Goal: Transaction & Acquisition: Purchase product/service

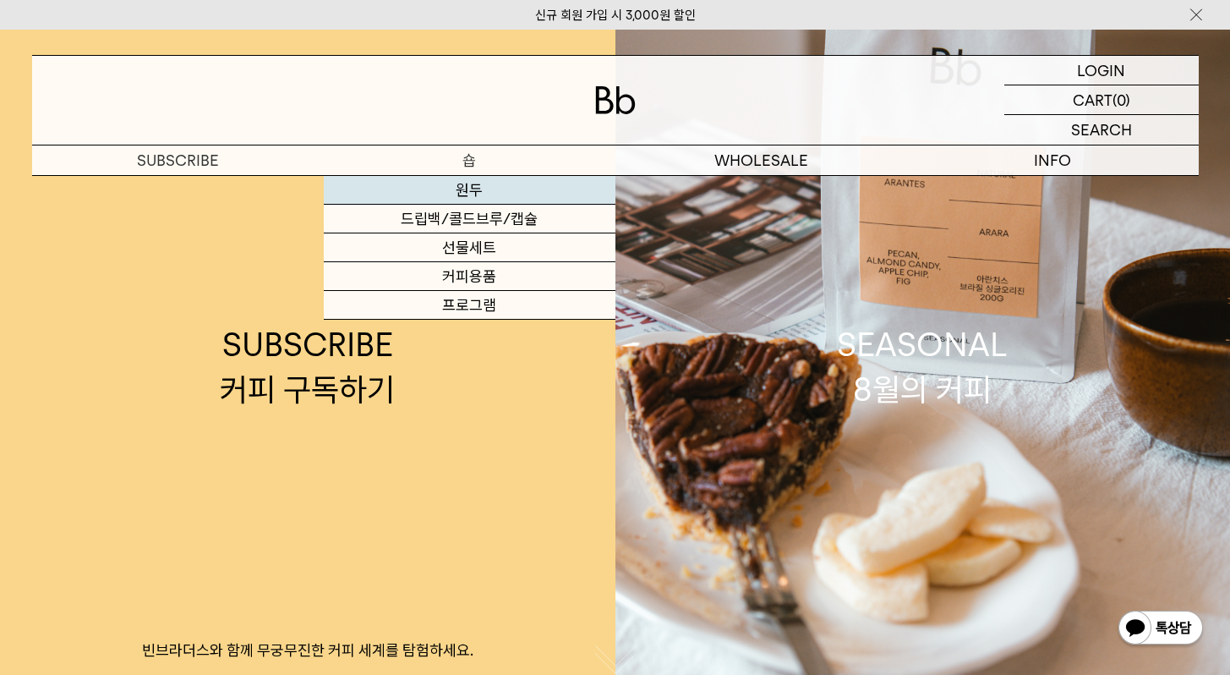
click at [472, 189] on link "원두" at bounding box center [470, 190] width 292 height 29
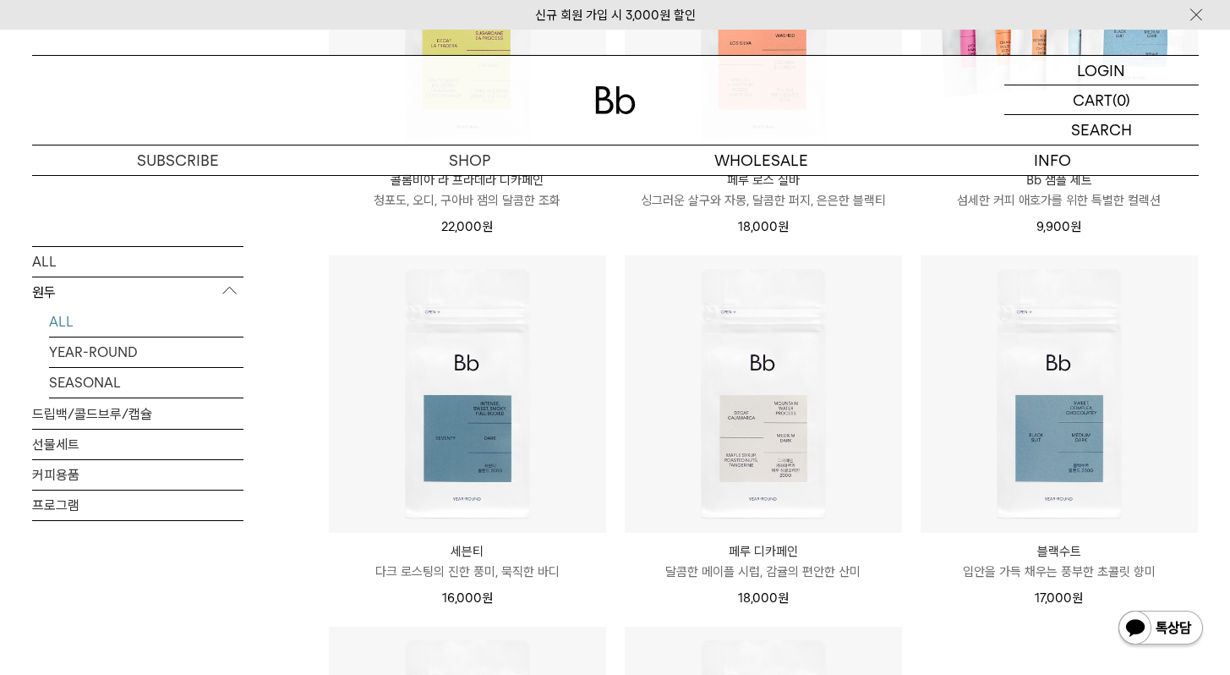
scroll to position [851, 0]
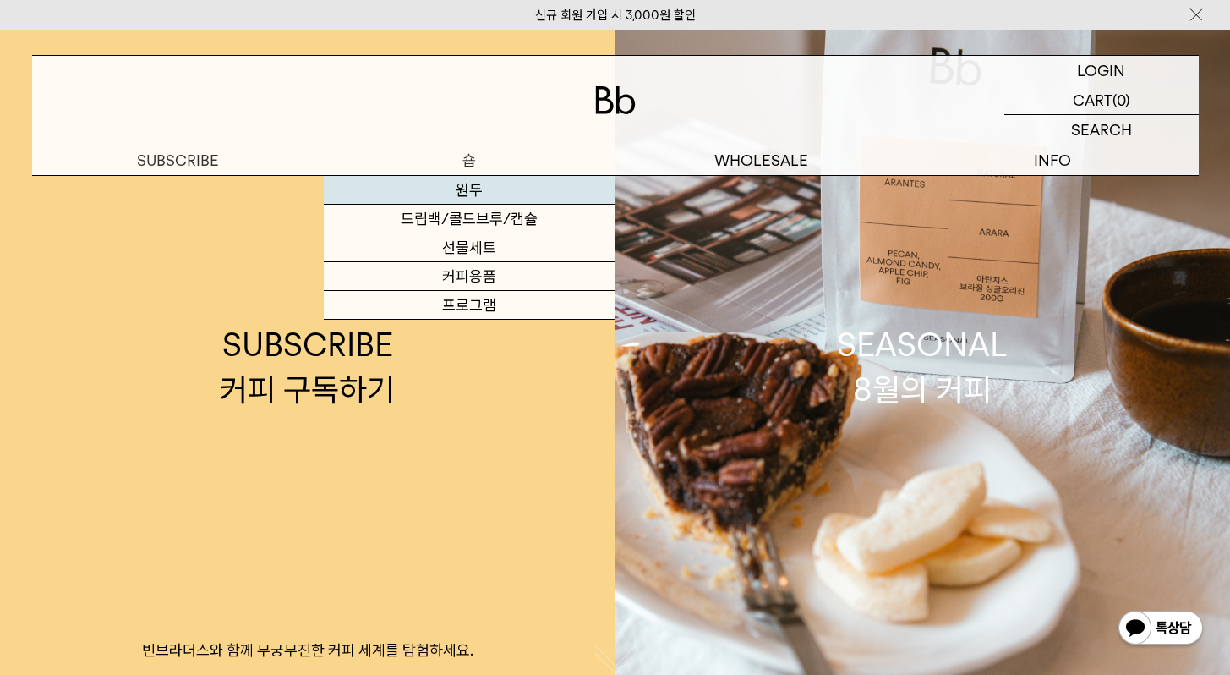
click at [451, 186] on link "원두" at bounding box center [470, 190] width 292 height 29
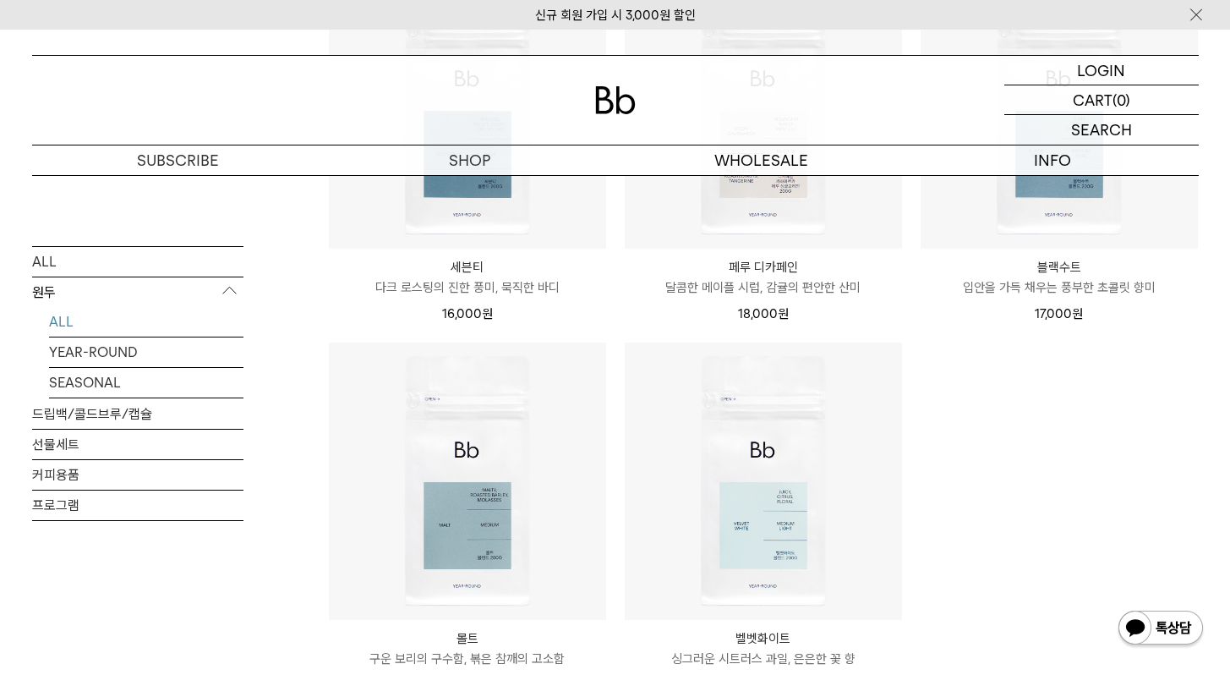
scroll to position [950, 0]
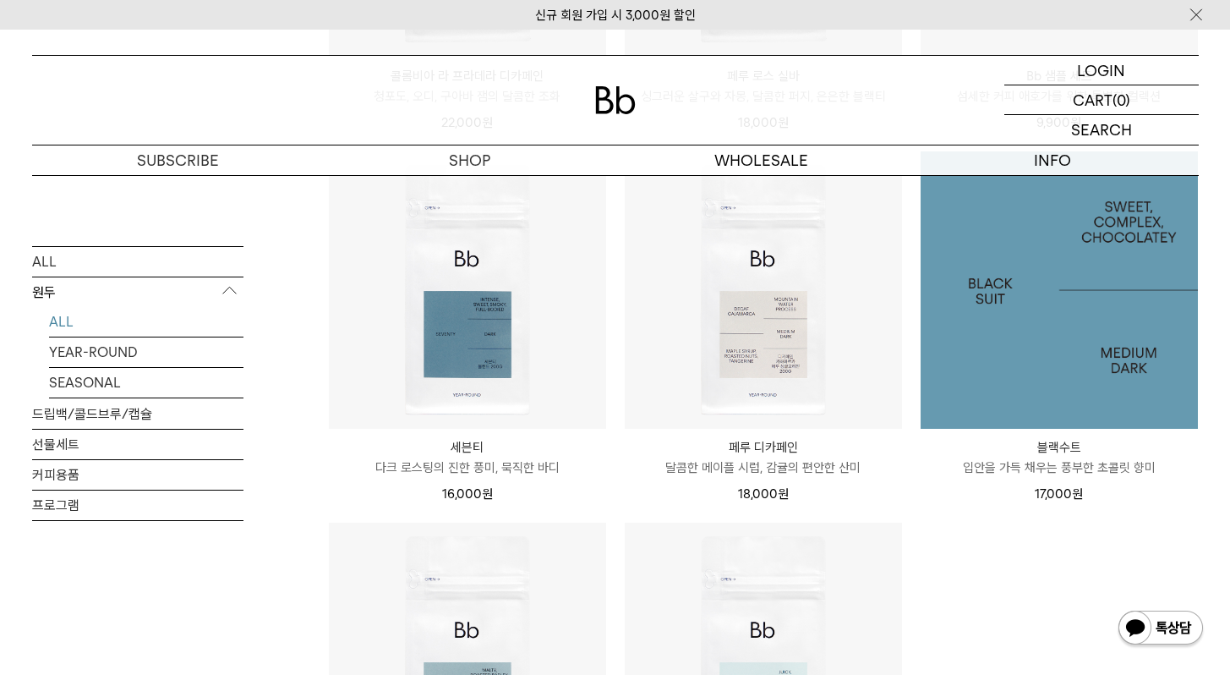
click at [988, 252] on img at bounding box center [1059, 289] width 277 height 277
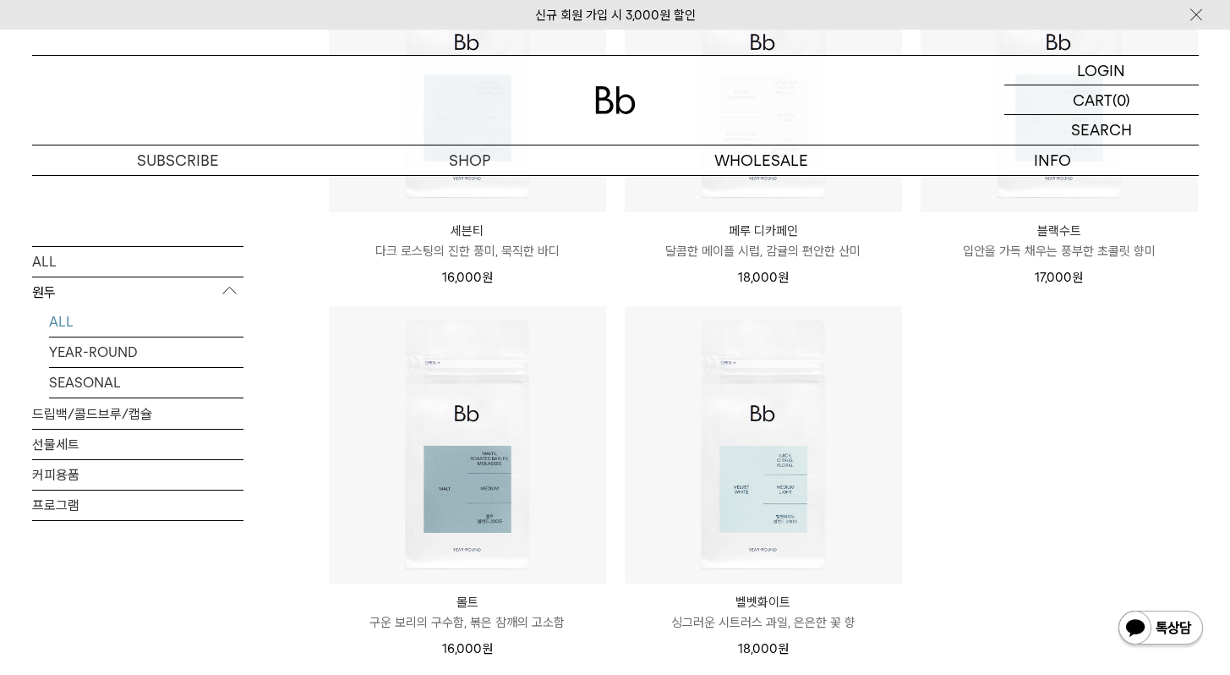
scroll to position [1166, 0]
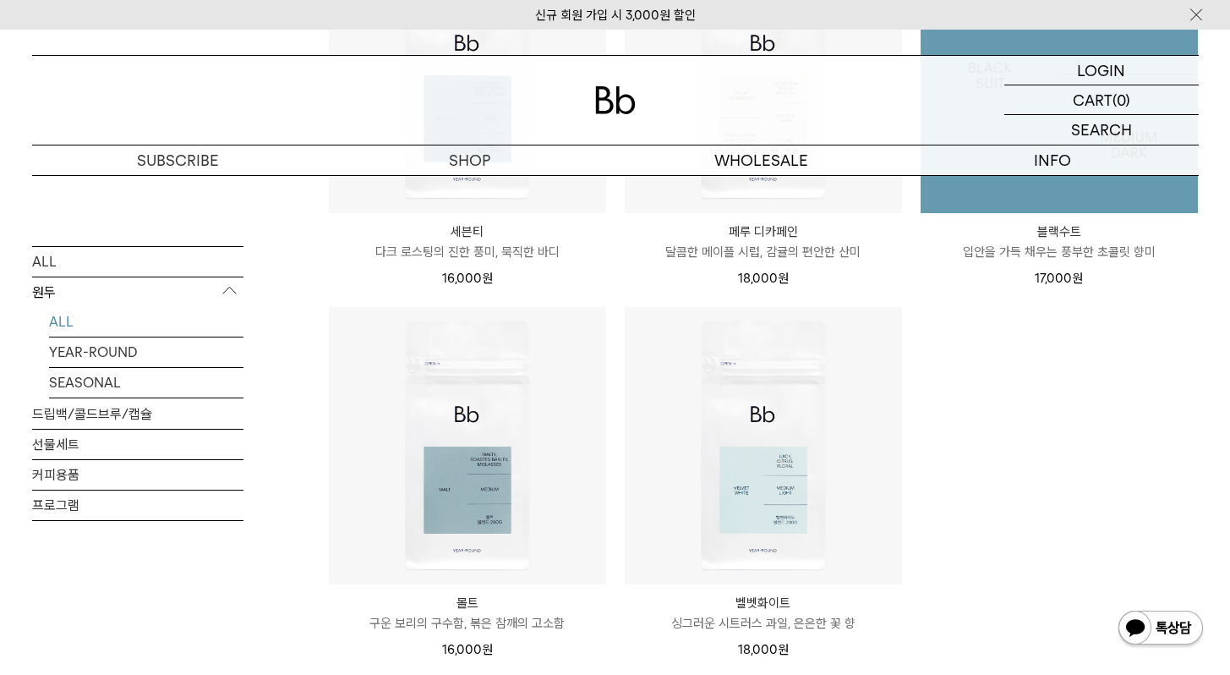
click at [1032, 186] on img at bounding box center [1059, 74] width 277 height 277
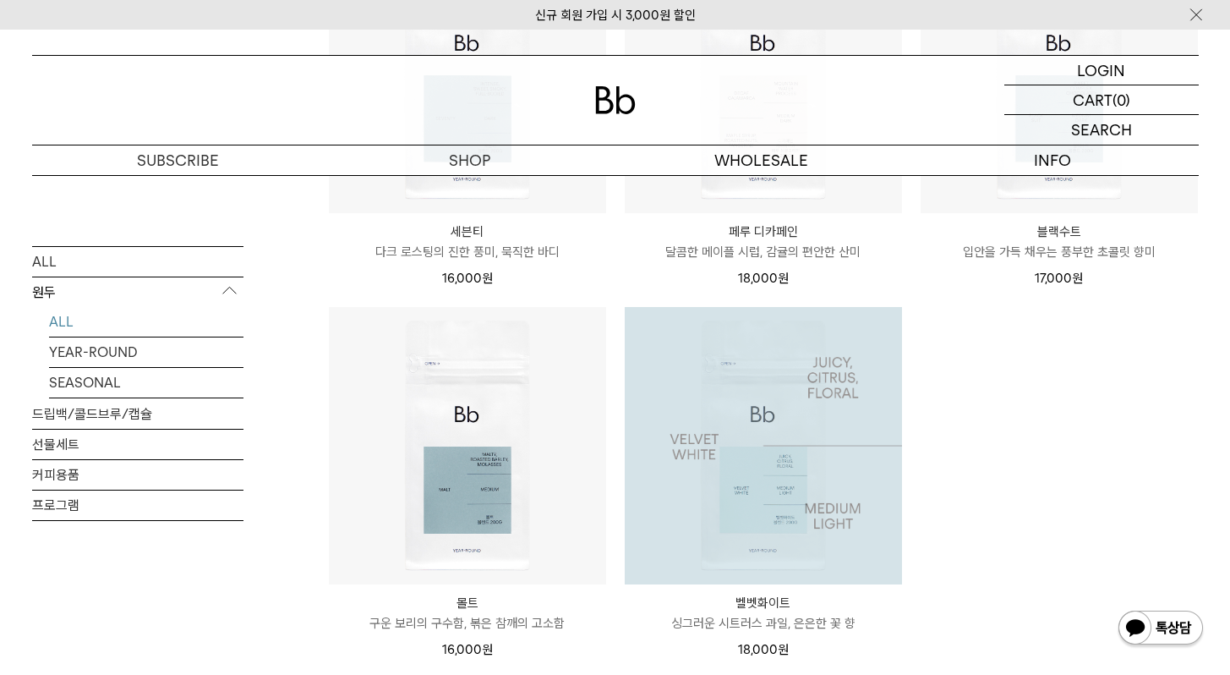
click at [784, 366] on img at bounding box center [763, 445] width 277 height 277
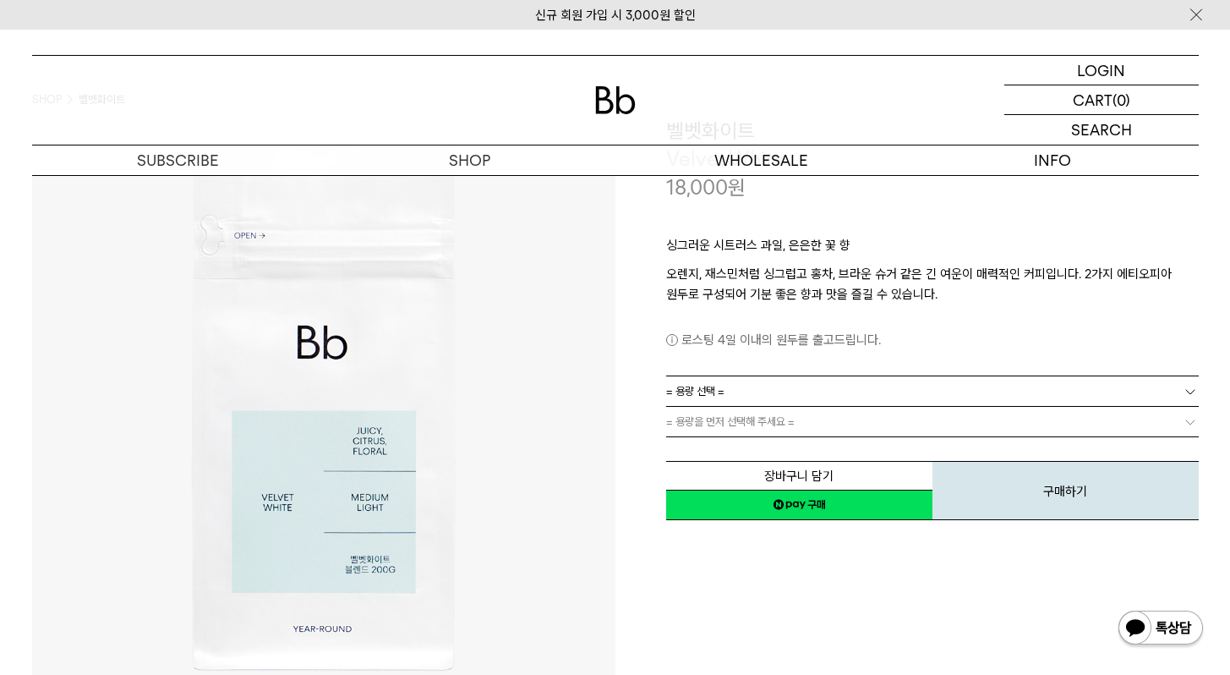
click at [638, 325] on div "**********" at bounding box center [907, 320] width 583 height 406
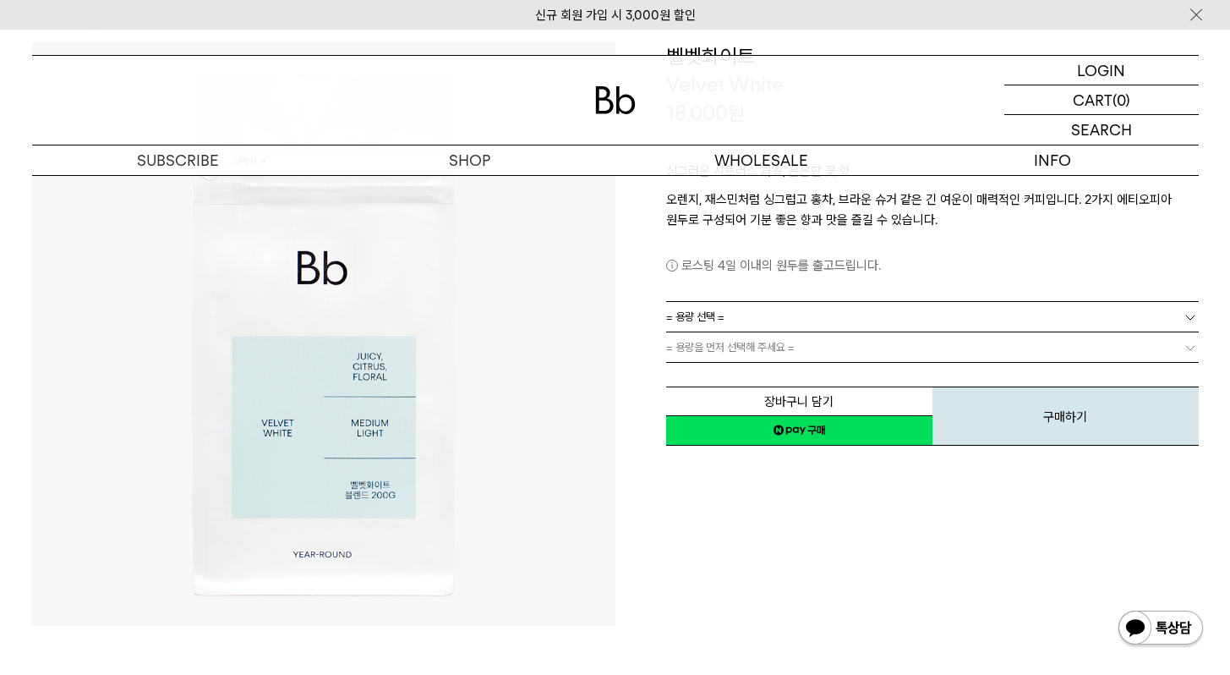
scroll to position [123, 0]
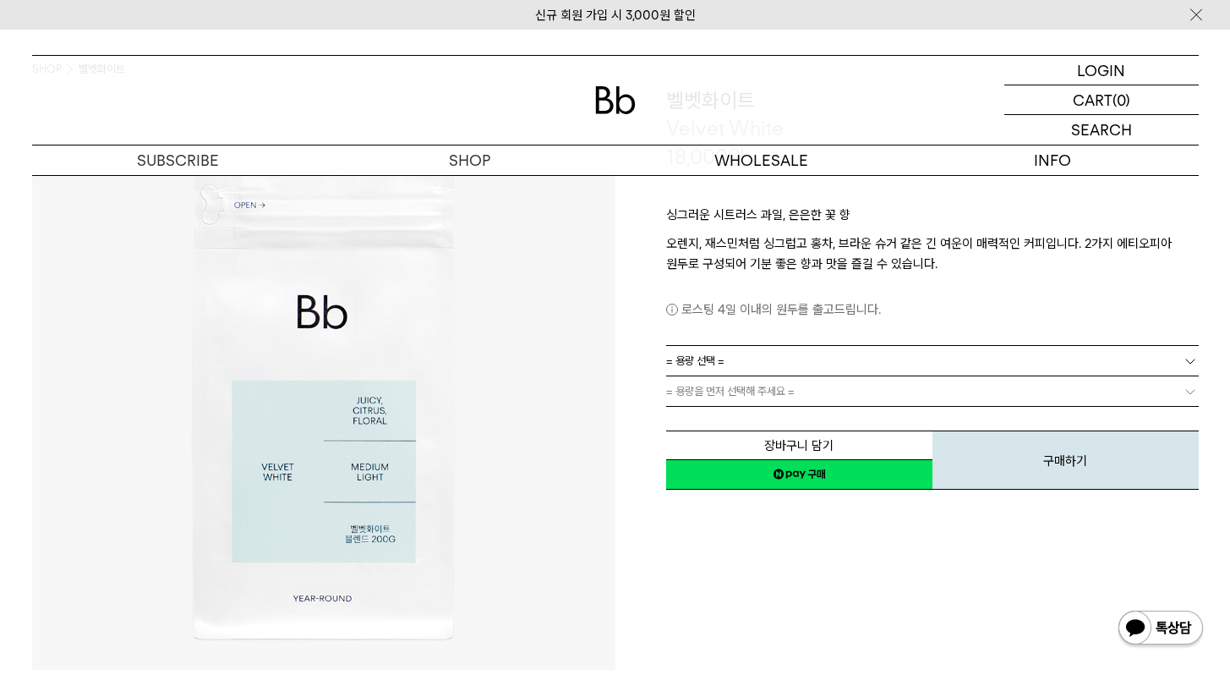
click at [696, 358] on span "= 용량 선택 =" at bounding box center [695, 361] width 58 height 30
click at [649, 361] on div "**********" at bounding box center [907, 289] width 583 height 406
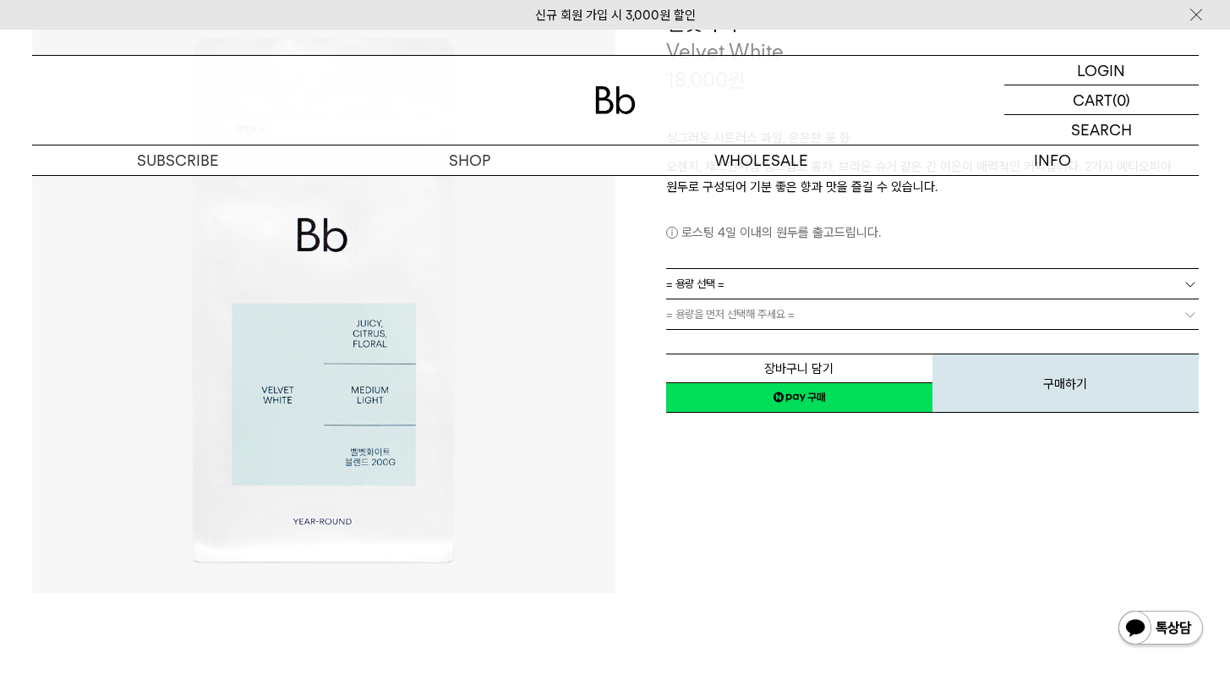
scroll to position [206, 0]
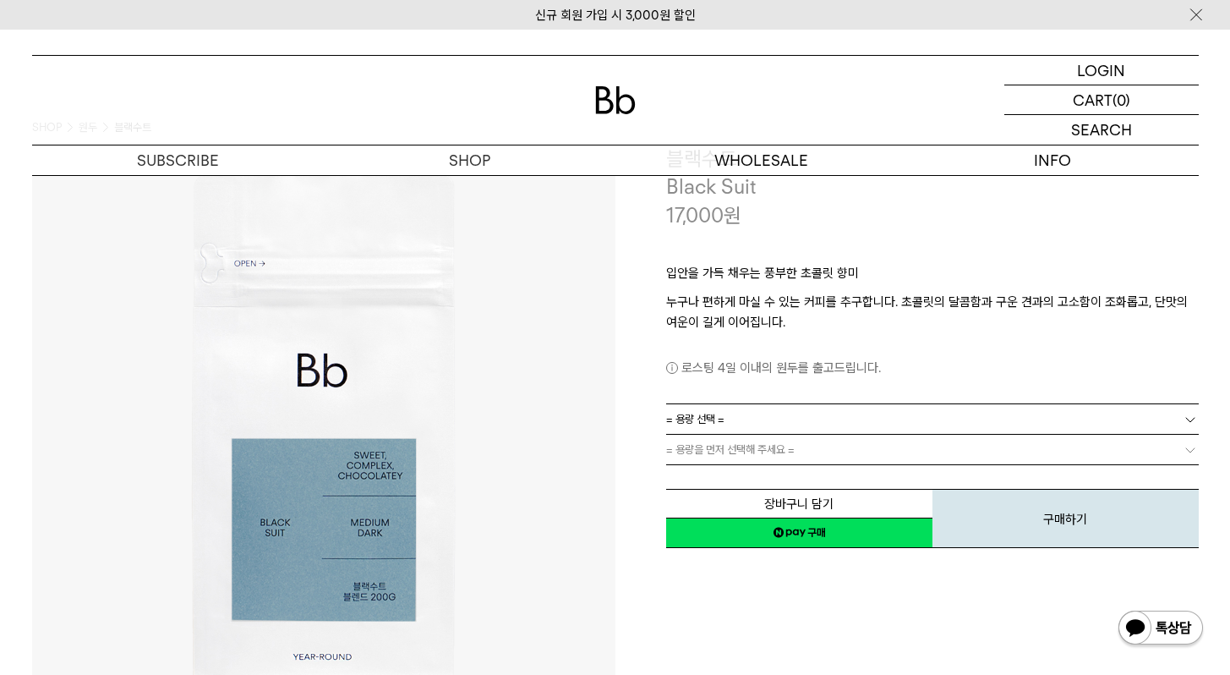
scroll to position [66, 0]
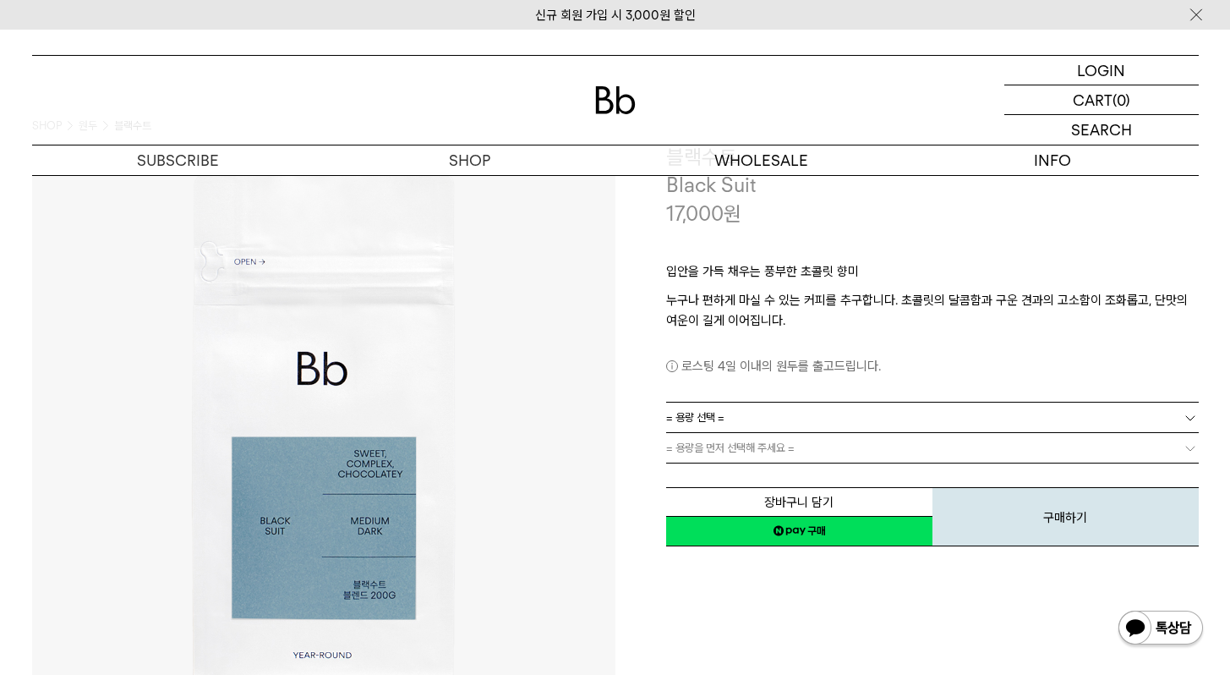
click at [707, 248] on div "입안을 가득 채우는 풍부한 초콜릿 향미 누구나 편하게 마실 수 있는 커피를 추구합니다. 초콜릿의 달콤함과 구운 견과의 고소함이 조화롭고, 단맛…" at bounding box center [932, 314] width 533 height 174
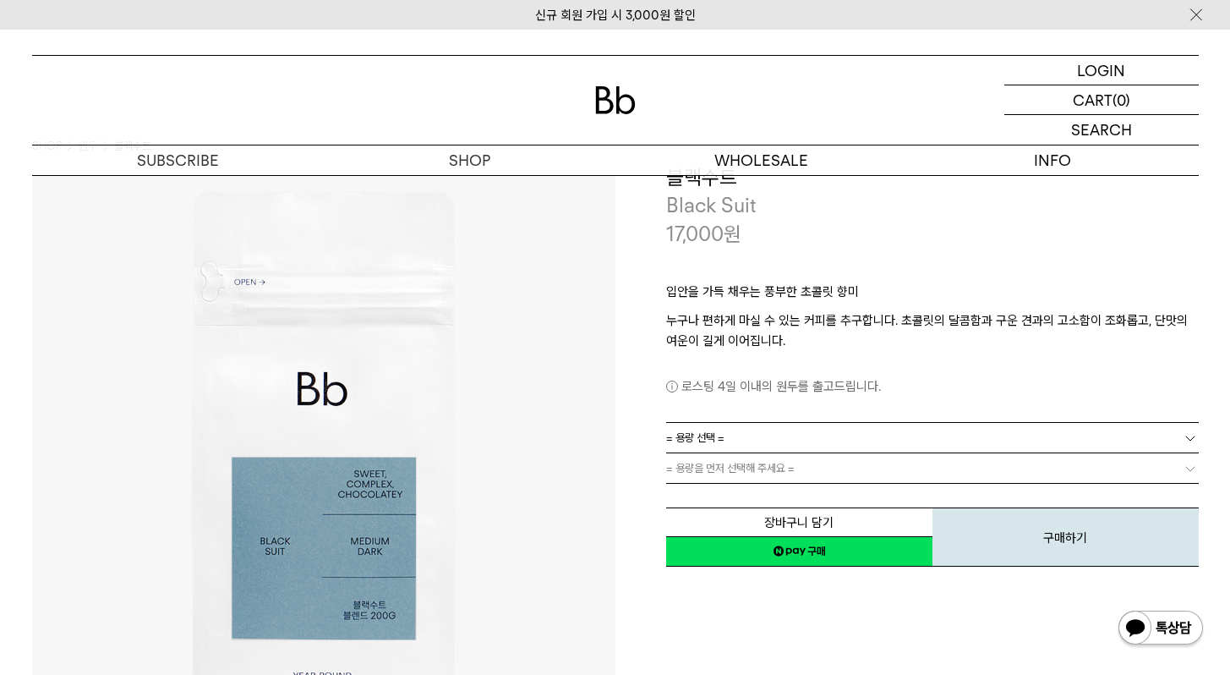
scroll to position [20, 0]
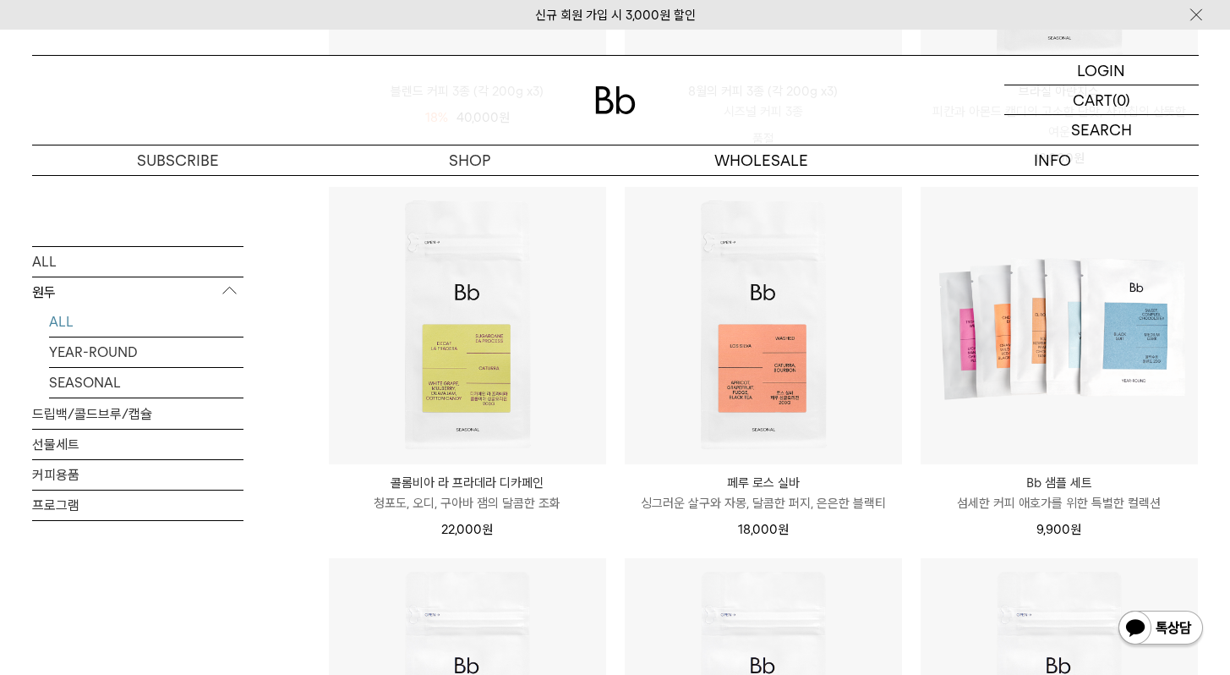
scroll to position [533, 0]
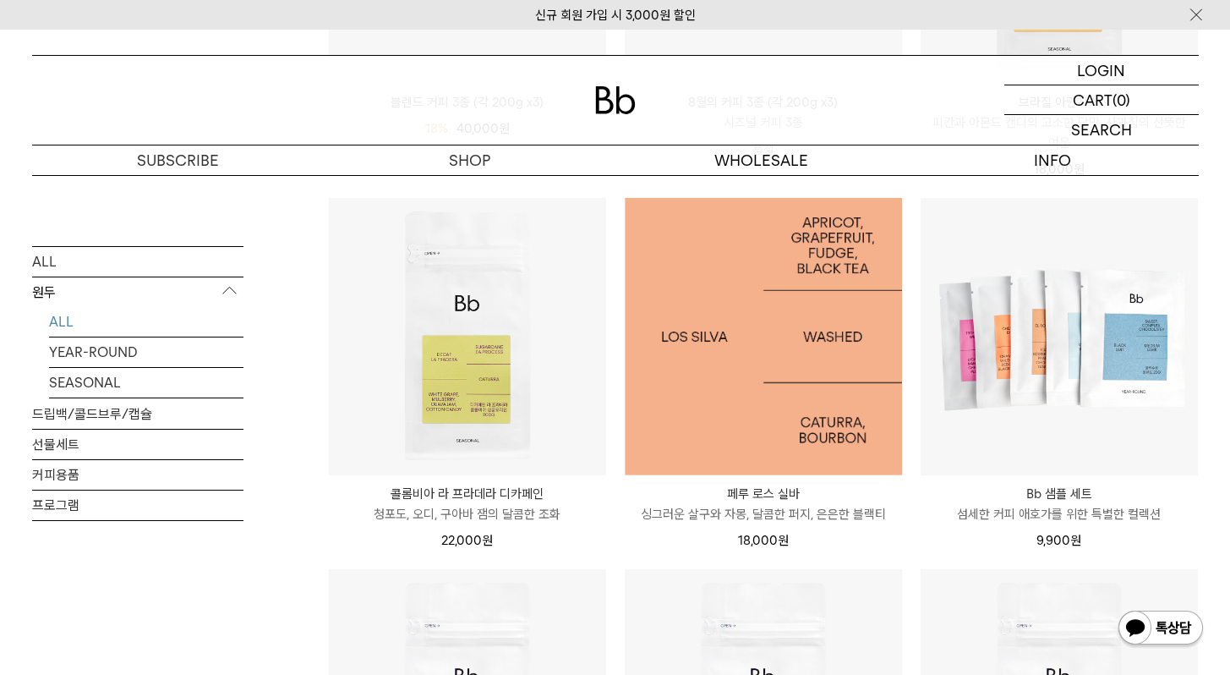
click at [743, 265] on img at bounding box center [763, 336] width 277 height 277
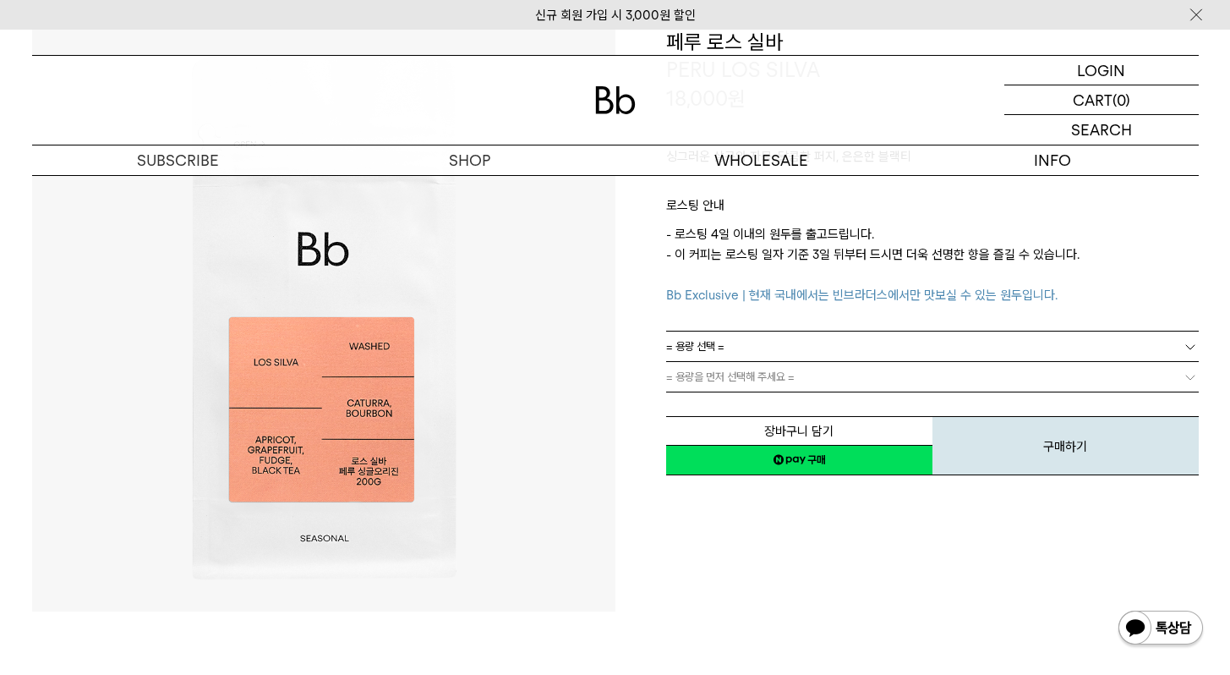
scroll to position [179, 0]
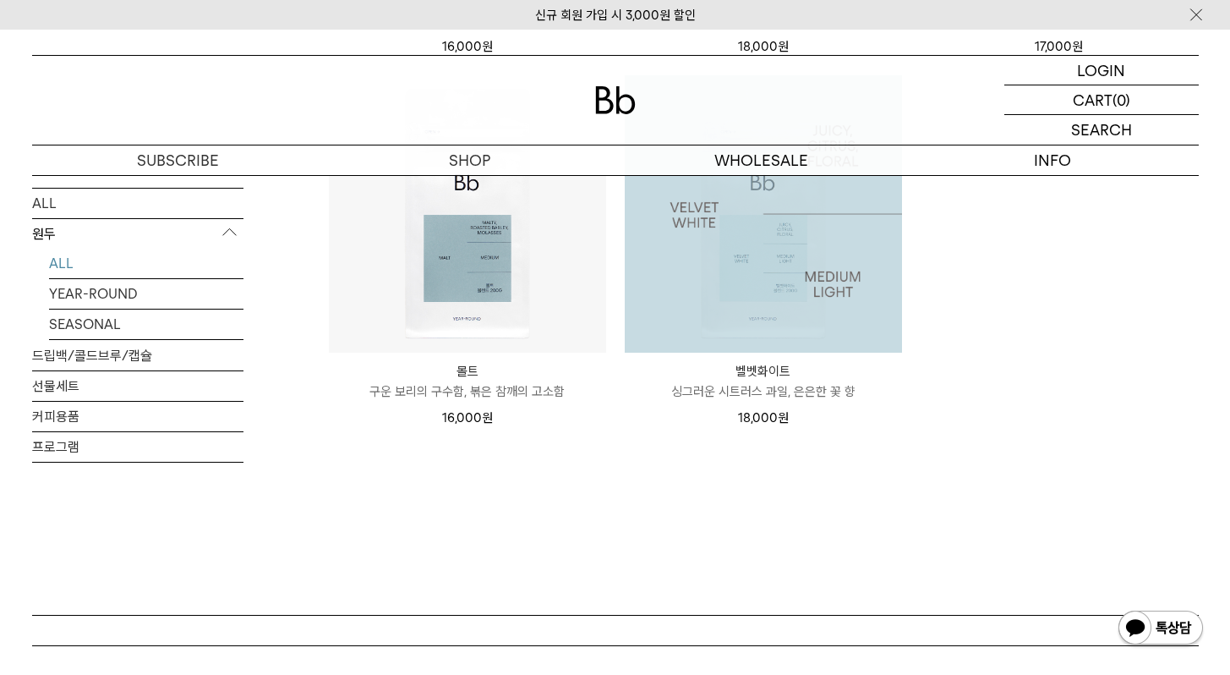
scroll to position [1400, 0]
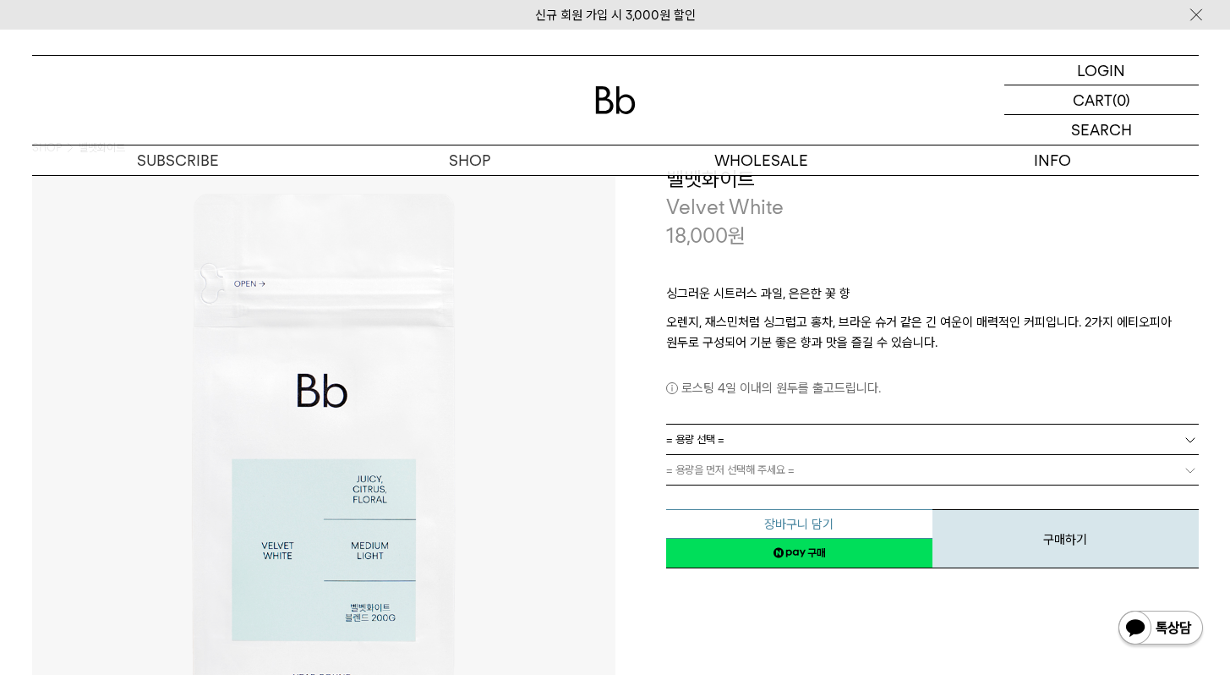
scroll to position [129, 0]
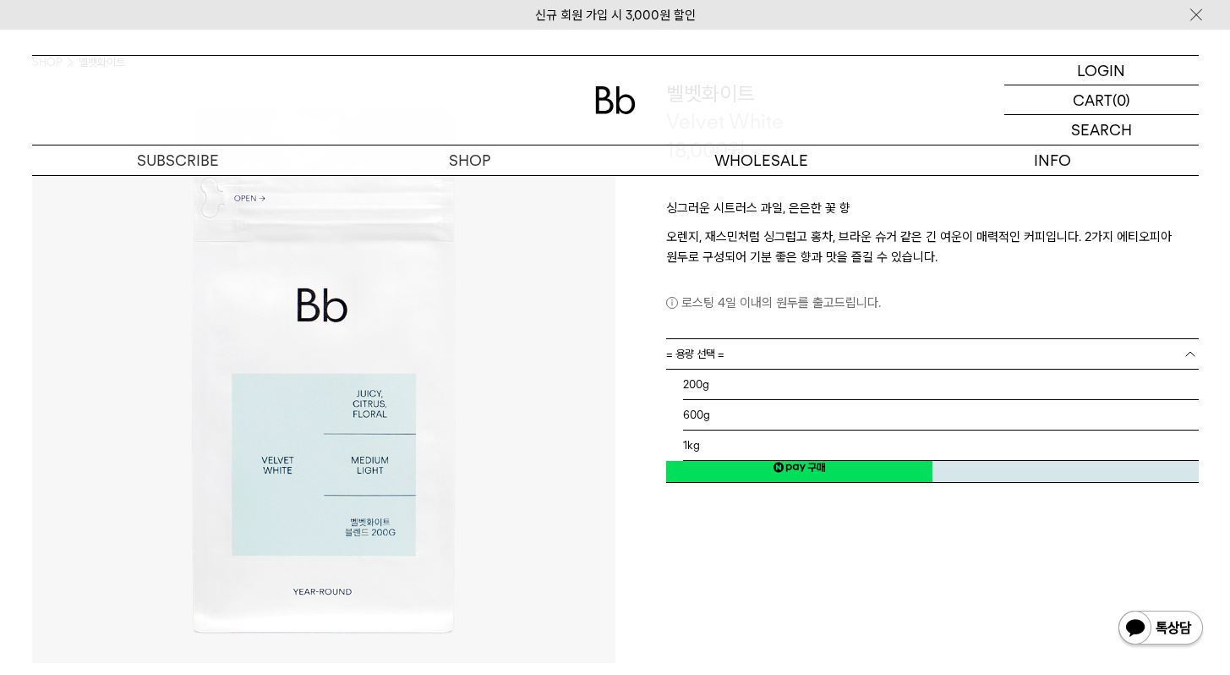
click at [717, 355] on span "= 용량 선택 =" at bounding box center [695, 354] width 58 height 30
click at [711, 417] on li "600g" at bounding box center [941, 415] width 516 height 30
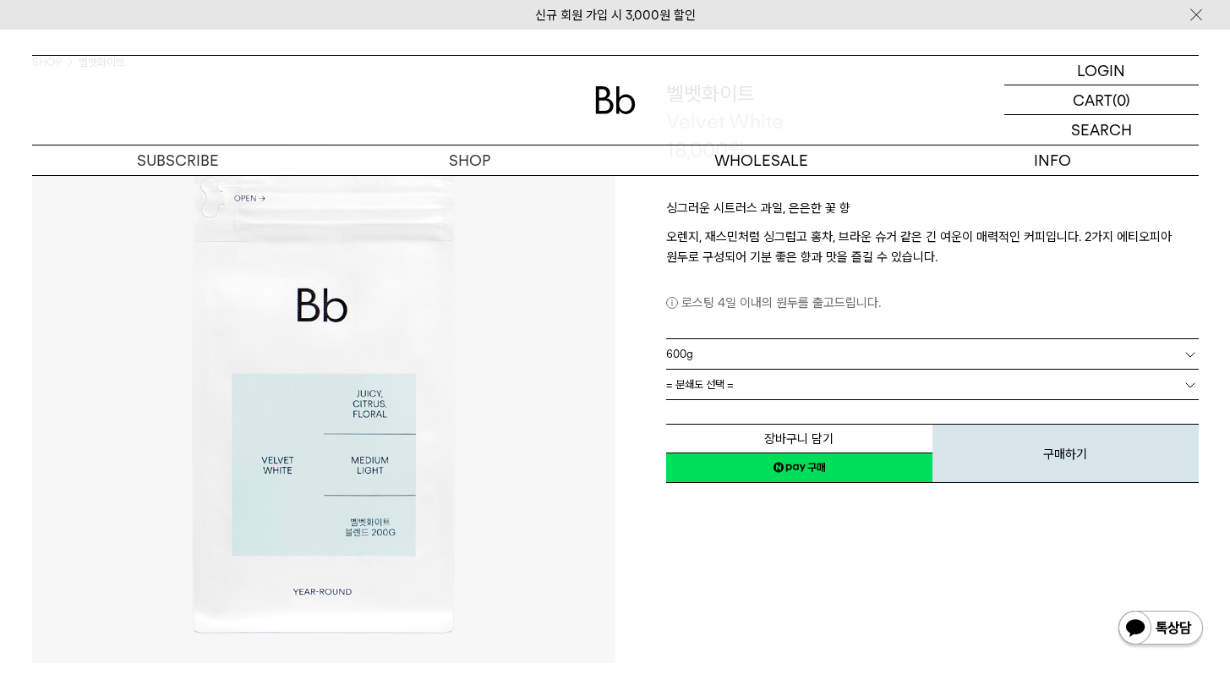
click at [763, 381] on link "= 분쇄도 선택 =" at bounding box center [932, 384] width 533 height 30
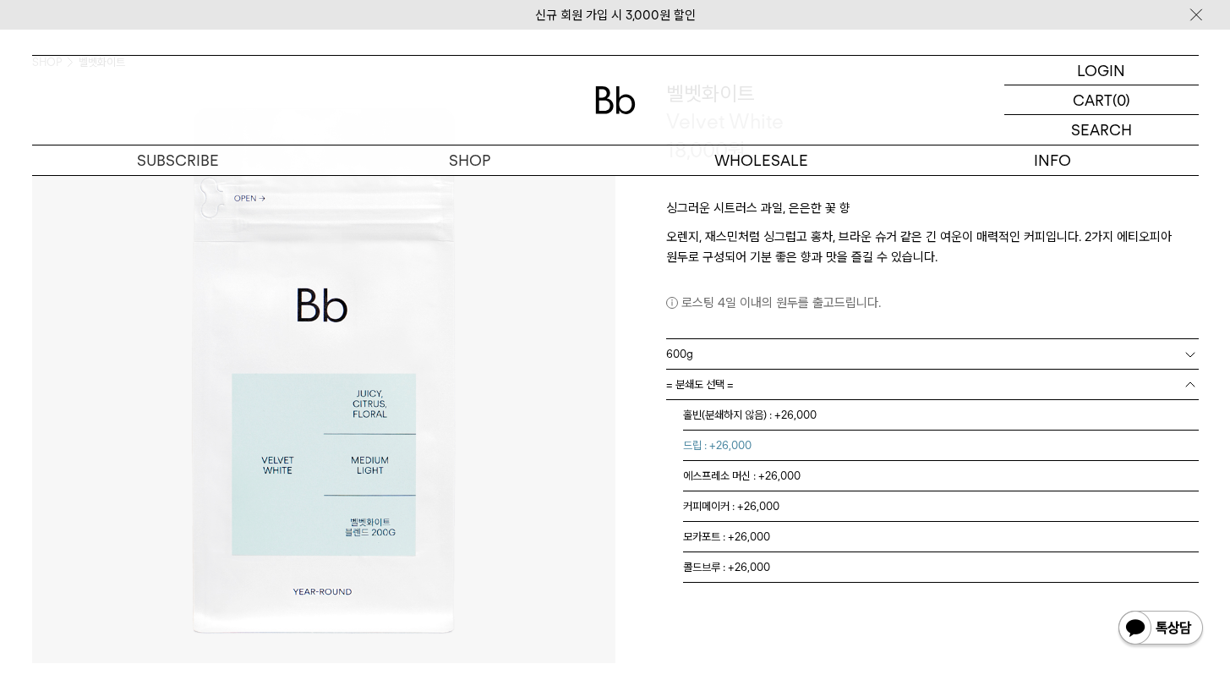
click at [782, 451] on li "드립 : +26,000" at bounding box center [941, 445] width 516 height 30
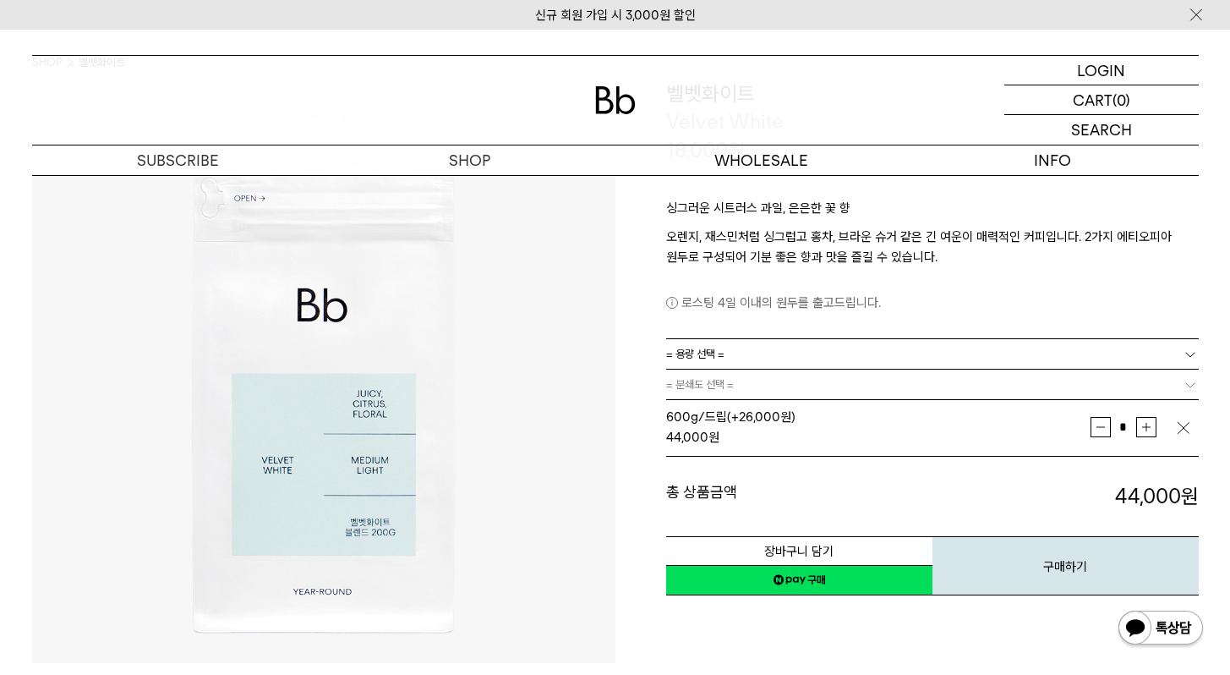
click at [727, 380] on span "= 분쇄도 선택 =" at bounding box center [700, 384] width 68 height 30
click at [720, 386] on span "= 분쇄도 선택 =" at bounding box center [700, 384] width 68 height 30
click at [1183, 428] on img "button" at bounding box center [1183, 427] width 17 height 17
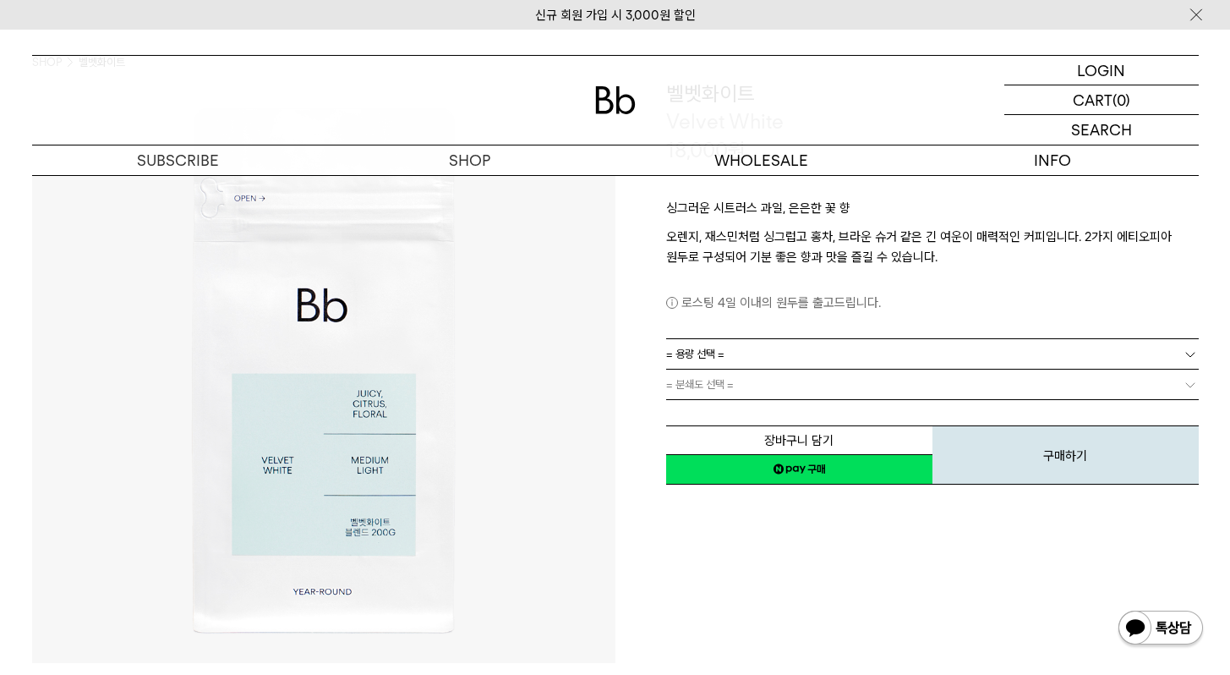
click at [1182, 391] on b at bounding box center [1190, 384] width 17 height 17
click at [709, 388] on span "= 분쇄도 선택 =" at bounding box center [700, 384] width 68 height 30
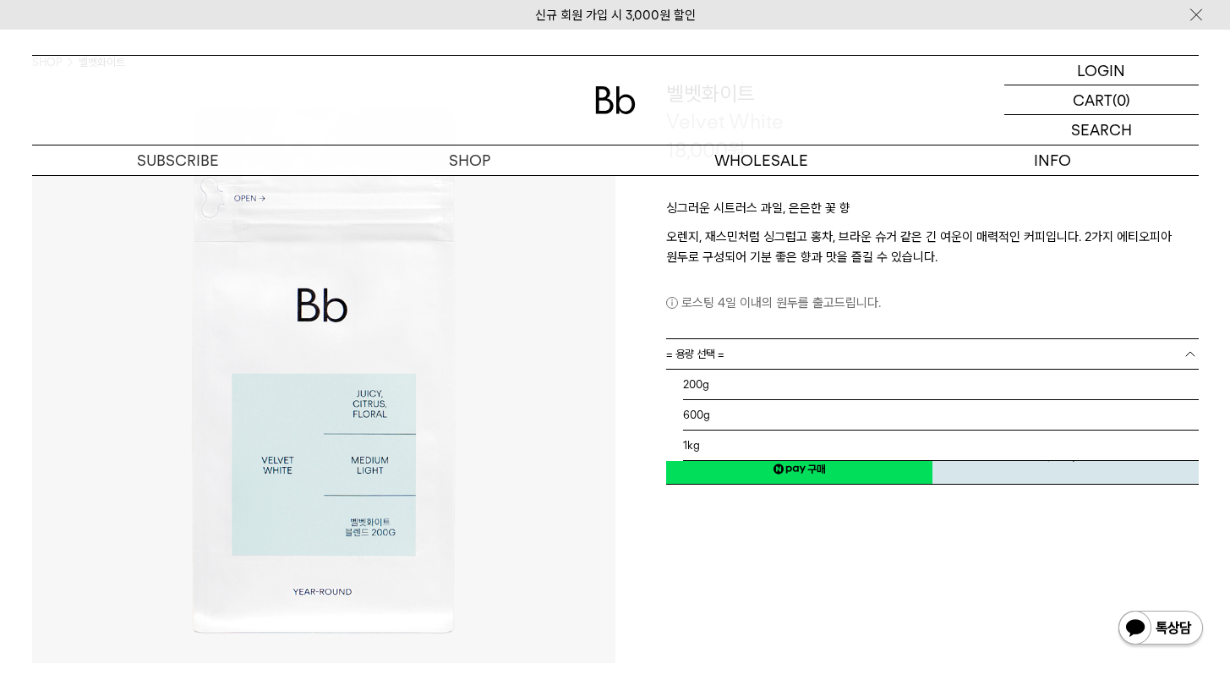
click at [703, 360] on span "= 용량 선택 =" at bounding box center [695, 354] width 58 height 30
click at [705, 411] on li "600g" at bounding box center [941, 415] width 516 height 30
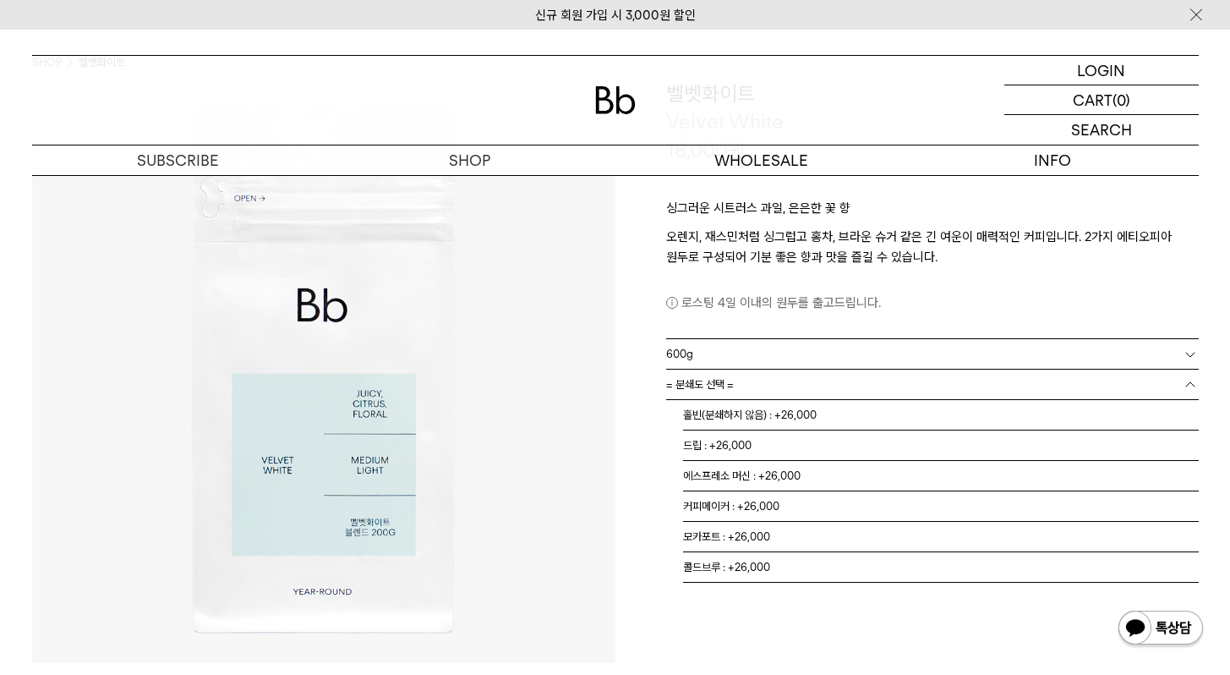
click at [699, 389] on span "= 분쇄도 선택 =" at bounding box center [700, 384] width 68 height 30
click at [705, 413] on li "홀빈(분쇄하지 않음) : +26,000" at bounding box center [941, 415] width 516 height 30
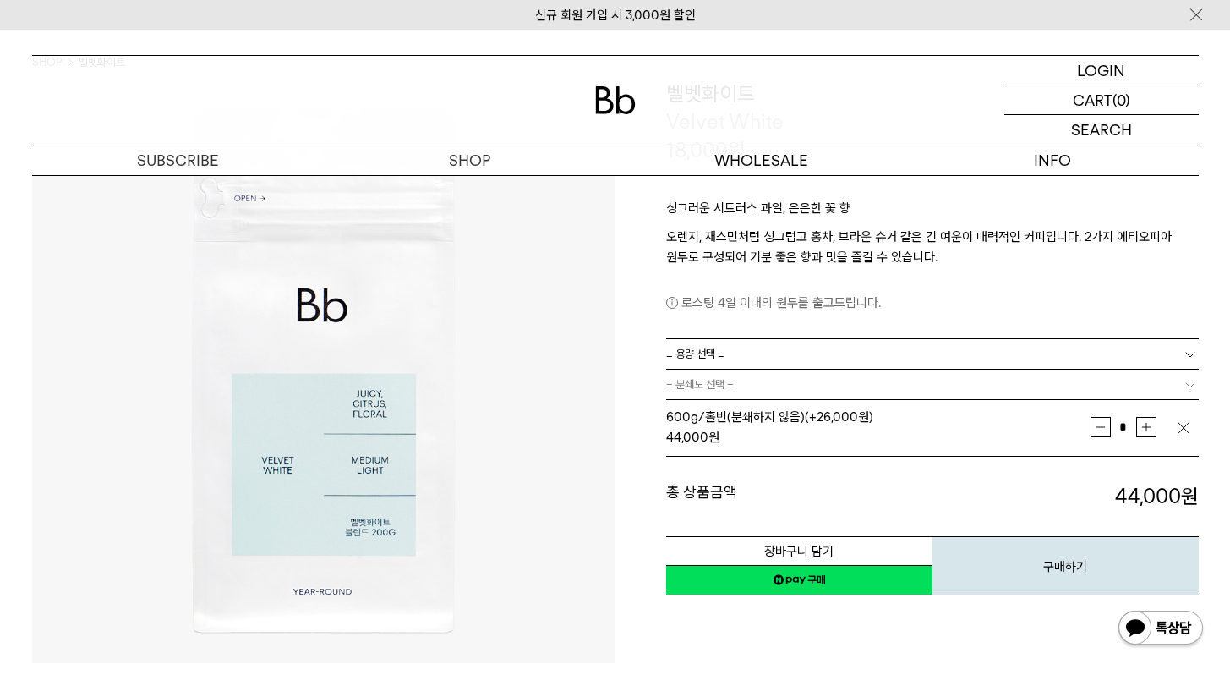
click at [687, 487] on dt "총 상품금액" at bounding box center [799, 496] width 266 height 29
drag, startPoint x: 673, startPoint y: 489, endPoint x: 769, endPoint y: 497, distance: 96.8
click at [720, 490] on dt "총 상품금액" at bounding box center [799, 496] width 266 height 29
click at [769, 497] on dt "총 상품금액" at bounding box center [799, 496] width 266 height 29
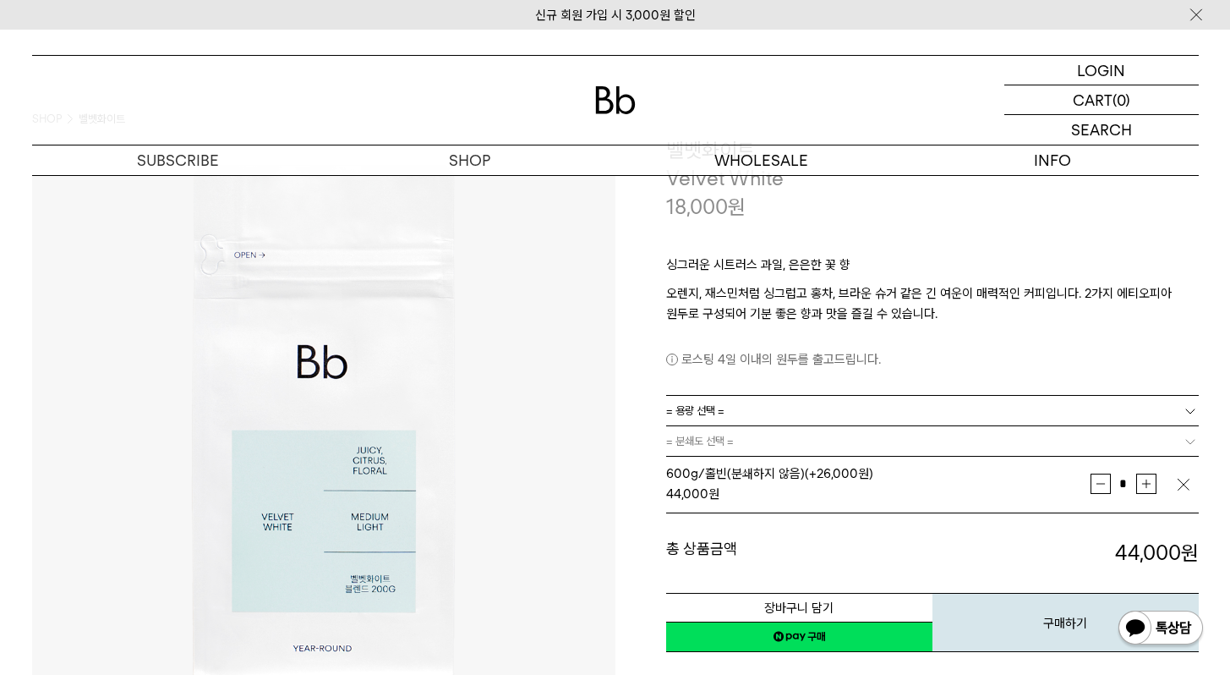
scroll to position [0, 0]
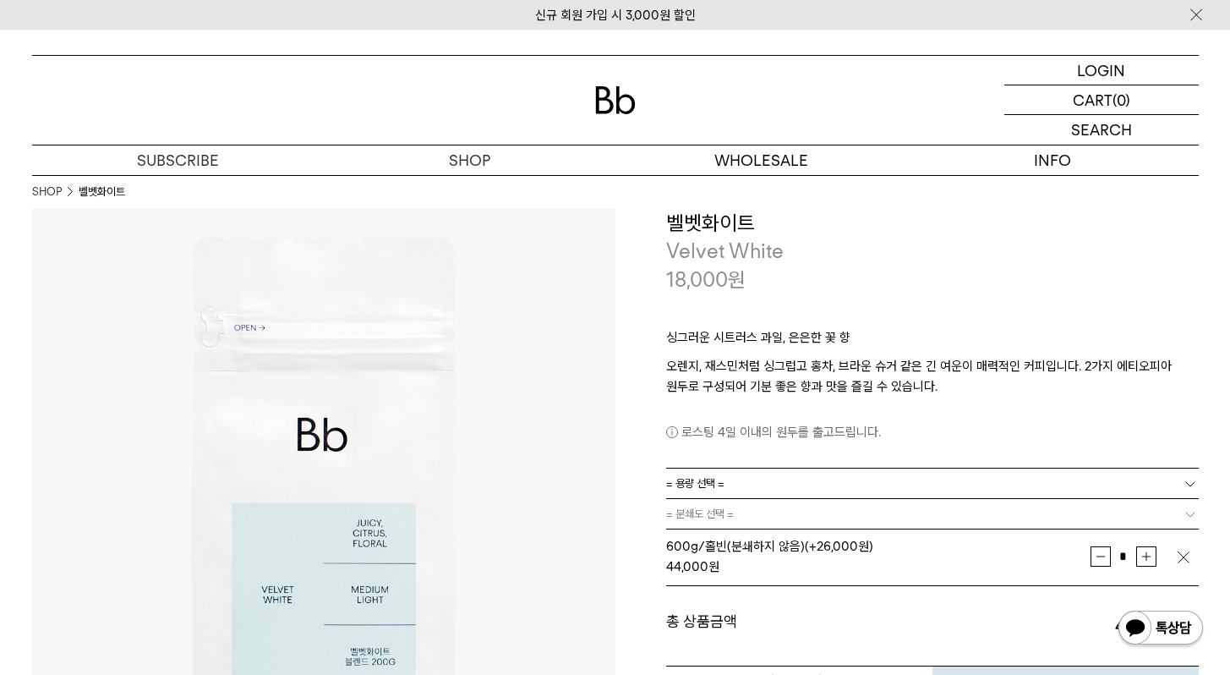
drag, startPoint x: 725, startPoint y: 400, endPoint x: 821, endPoint y: 413, distance: 96.5
click at [818, 415] on div "로스팅 4일 이내의 원두를 출고드립니다." at bounding box center [932, 420] width 533 height 46
click at [828, 402] on div "로스팅 4일 이내의 원두를 출고드립니다." at bounding box center [932, 420] width 533 height 46
drag, startPoint x: 751, startPoint y: 360, endPoint x: 742, endPoint y: 357, distance: 9.1
click at [748, 359] on p "오렌지, 재스민처럼 싱그럽고 홍차, 브라운 슈거 같은 긴 여운이 매력적인 커피입니다. 2가지 에티오피아 원두로 구성되어 기분 좋은 향과 맛을 …" at bounding box center [932, 376] width 533 height 41
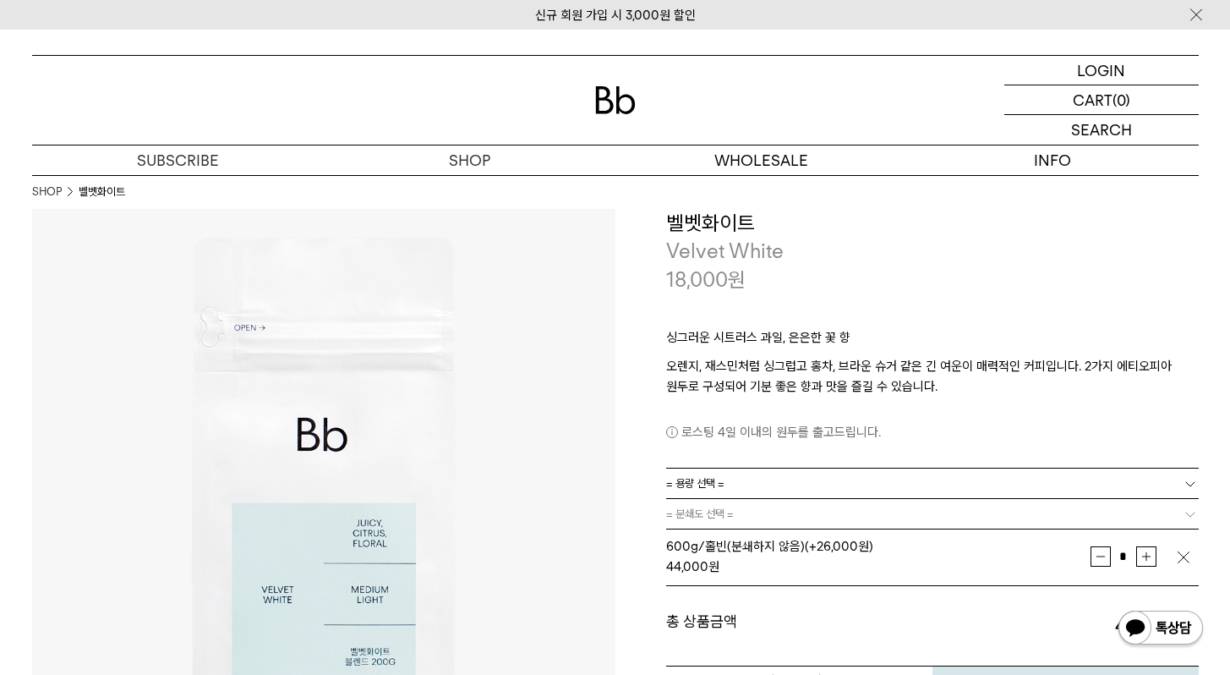
click at [742, 357] on p "오렌지, 재스민처럼 싱그럽고 홍차, 브라운 슈거 같은 긴 여운이 매력적인 커피입니다. 2가지 에티오피아 원두로 구성되어 기분 좋은 향과 맛을 …" at bounding box center [932, 376] width 533 height 41
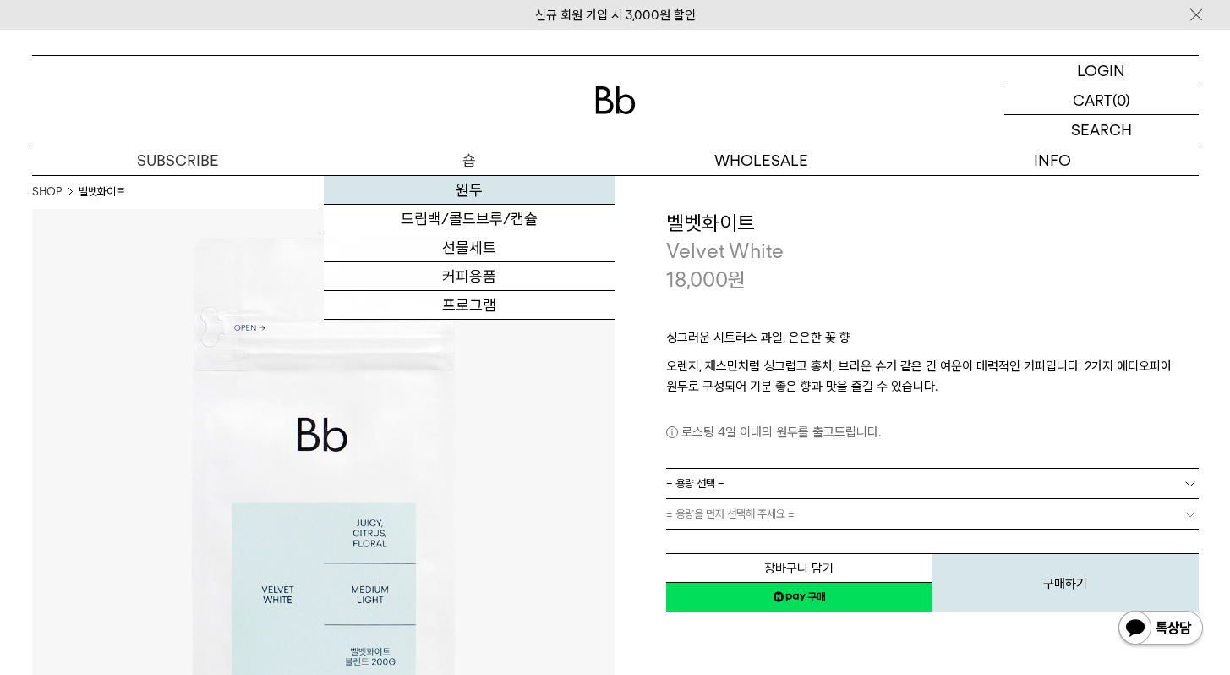
click at [472, 194] on link "원두" at bounding box center [470, 190] width 292 height 29
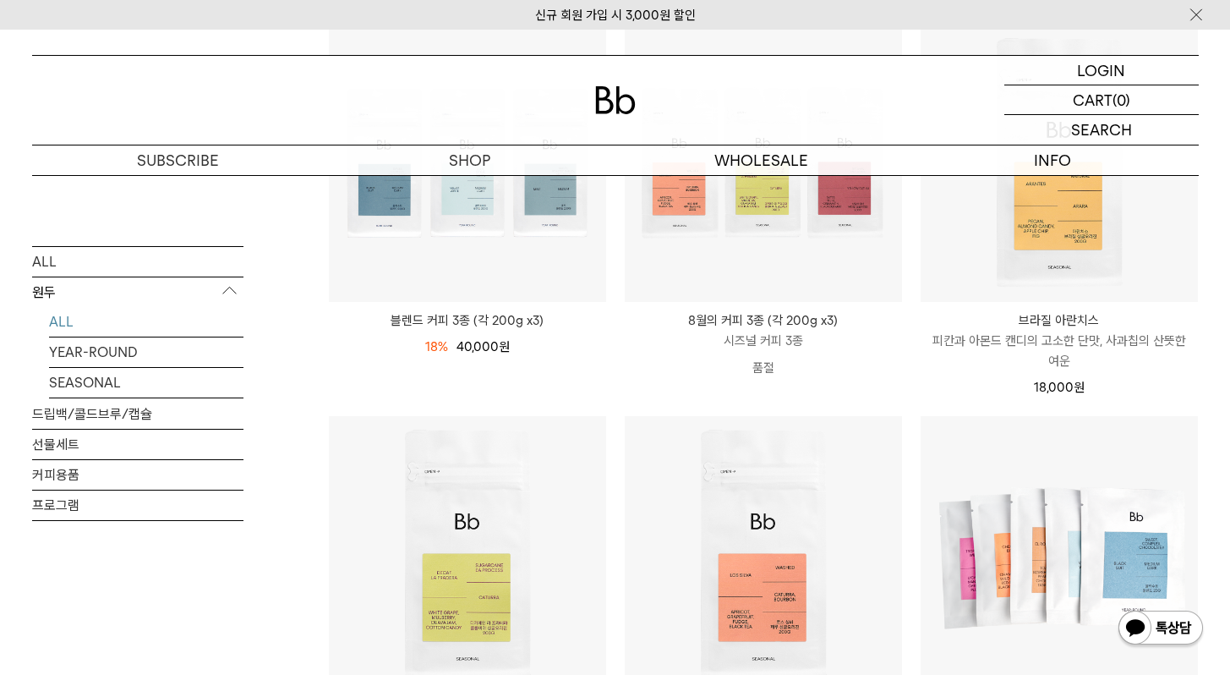
scroll to position [550, 0]
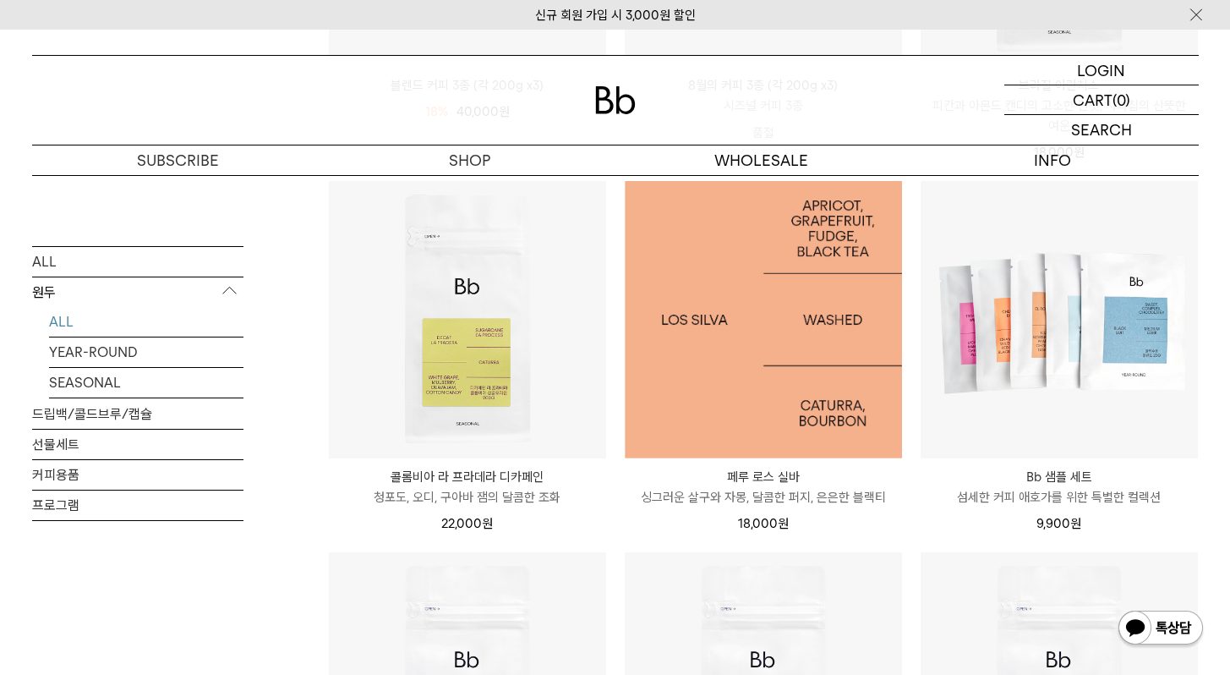
click at [770, 286] on img at bounding box center [763, 319] width 277 height 277
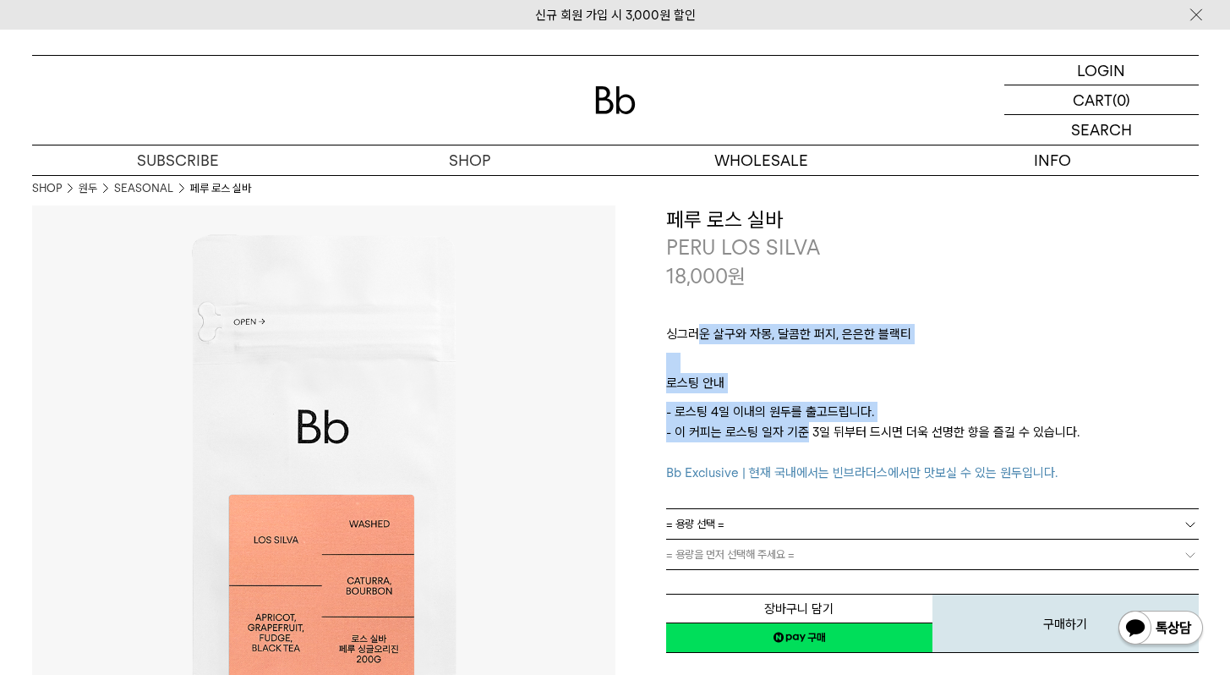
drag, startPoint x: 698, startPoint y: 329, endPoint x: 814, endPoint y: 440, distance: 160.9
click at [796, 435] on div "싱그러운 살구와 자몽, 달콤한 퍼지, 은은한 블랙티 ㅤ 로스팅 안내 - 로스팅 4일 이내의 원두를 출고드립니다. - 이 커피는 로스팅 일자 기…" at bounding box center [932, 399] width 533 height 218
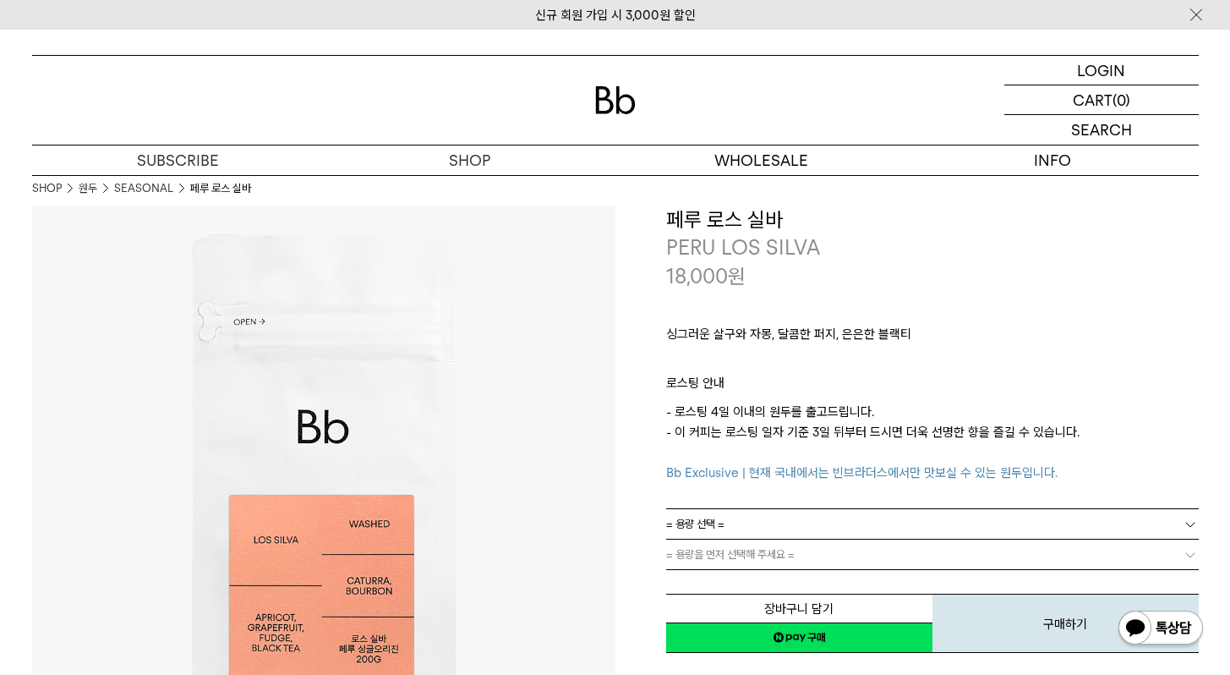
click at [814, 440] on p "- 로스팅 4일 이내의 원두를 출고드립니다. - 이 커피는 로스팅 일자 기준 3일 뒤부터 드시면 더욱 선명한 향을 즐길 수 있습니다. Bb E…" at bounding box center [932, 442] width 533 height 81
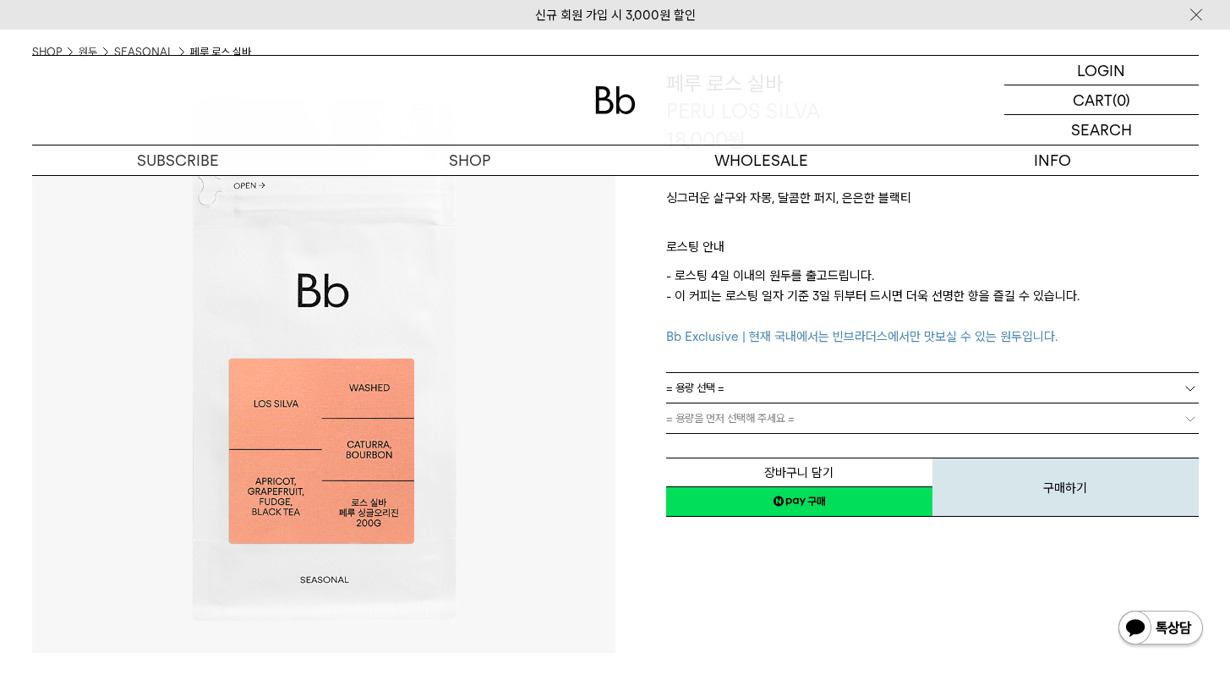
scroll to position [220, 0]
